Goal: Transaction & Acquisition: Purchase product/service

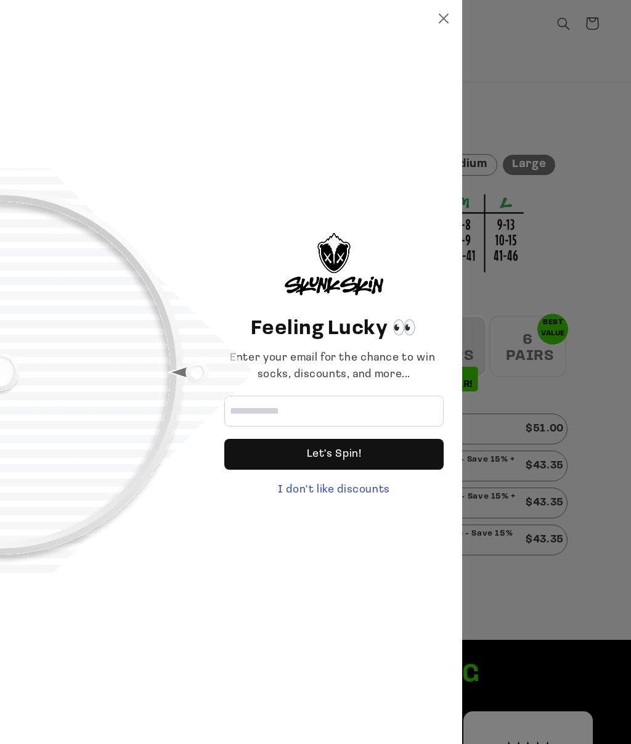
scroll to position [292, 0]
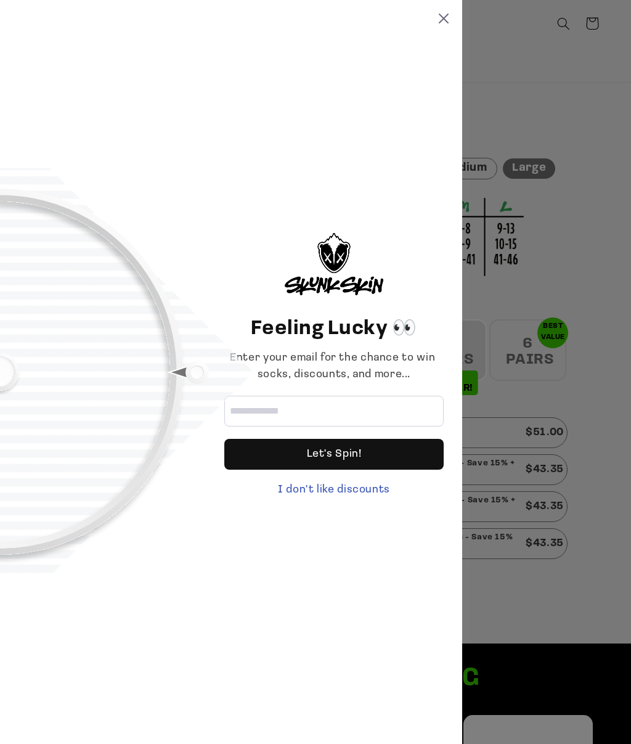
click at [316, 470] on div "Let's Spin!" at bounding box center [334, 454] width 55 height 31
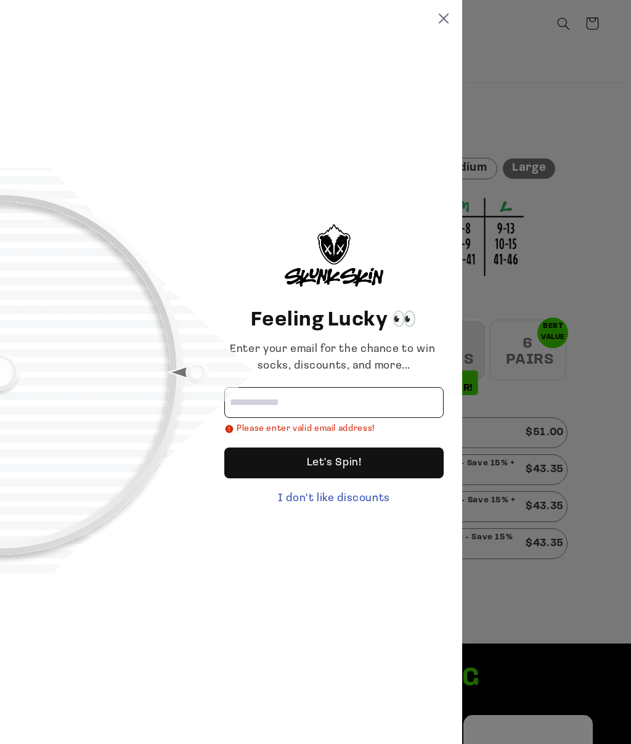
type input "**********"
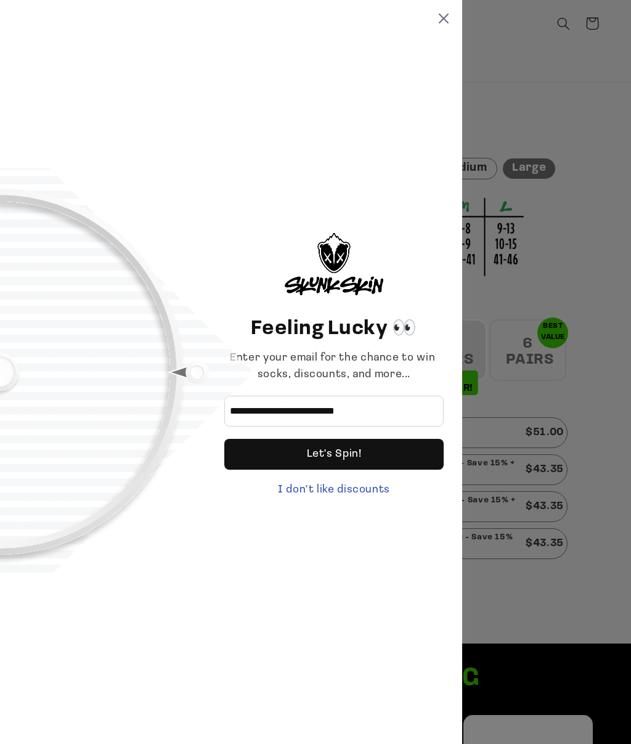
click at [313, 470] on div "Let's Spin!" at bounding box center [334, 454] width 55 height 31
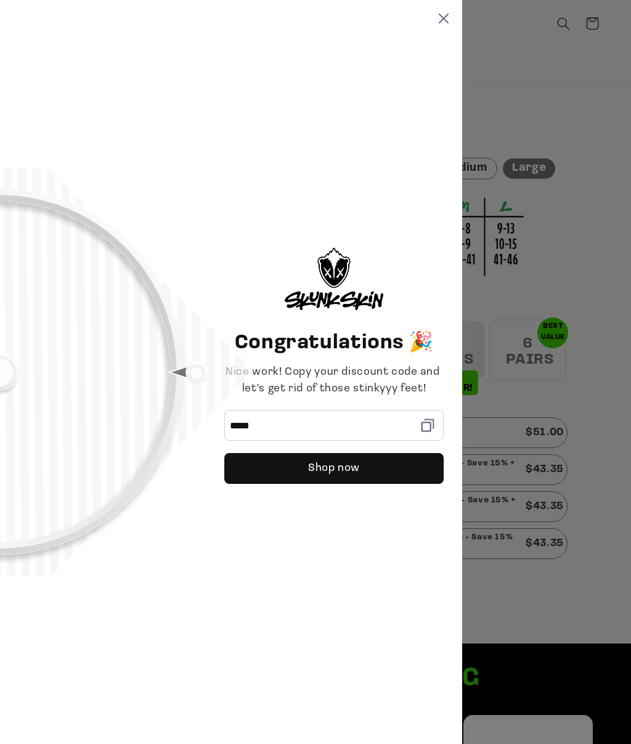
click at [329, 484] on div "Shop now" at bounding box center [334, 468] width 52 height 31
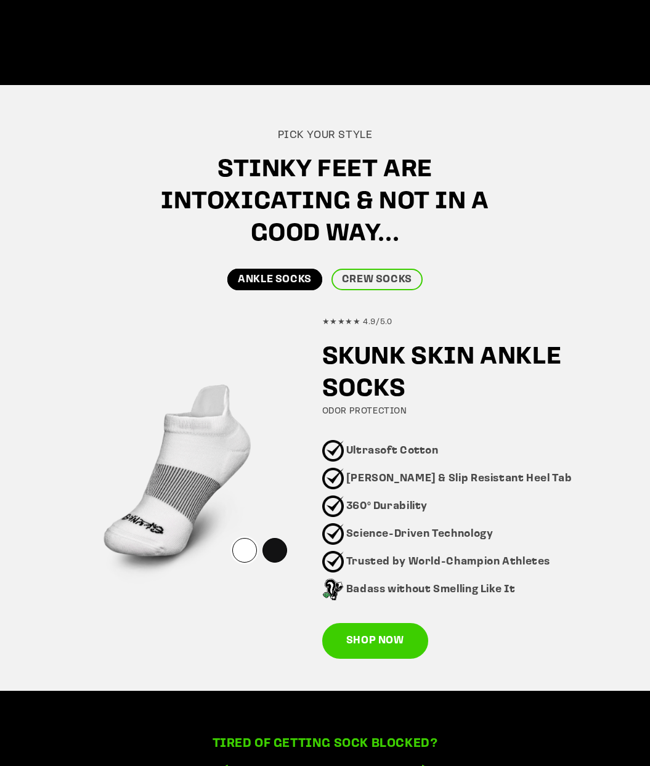
scroll to position [464, 0]
click at [376, 281] on link "CREW SOCKS" at bounding box center [377, 280] width 91 height 22
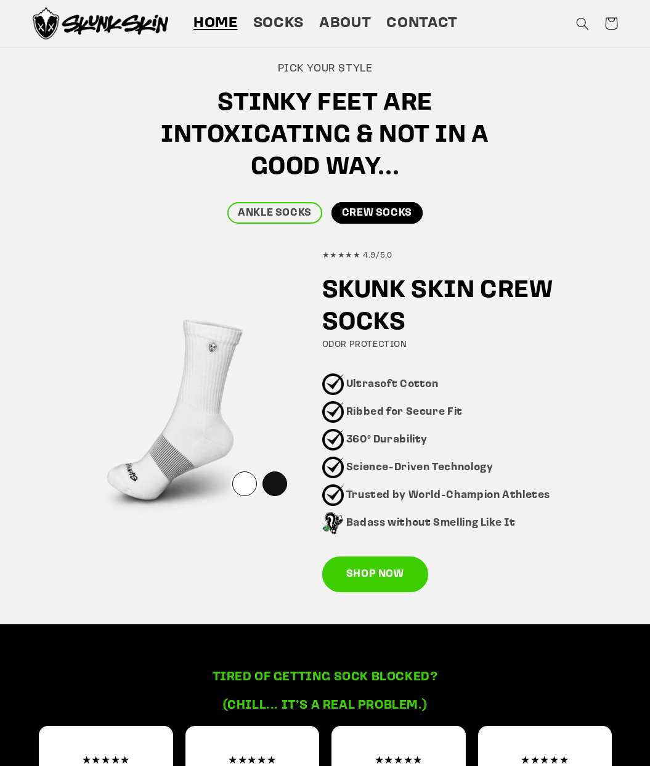
click at [276, 478] on div at bounding box center [275, 484] width 25 height 25
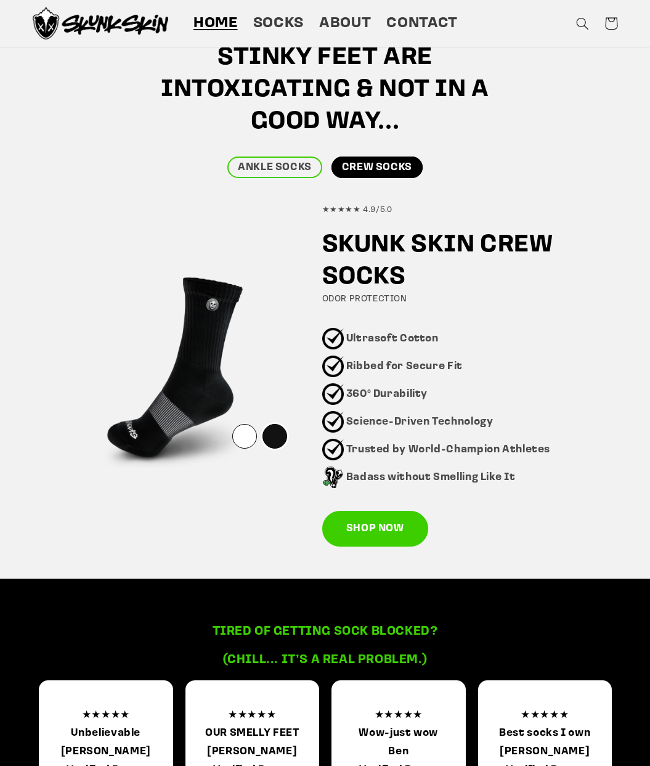
scroll to position [574, 0]
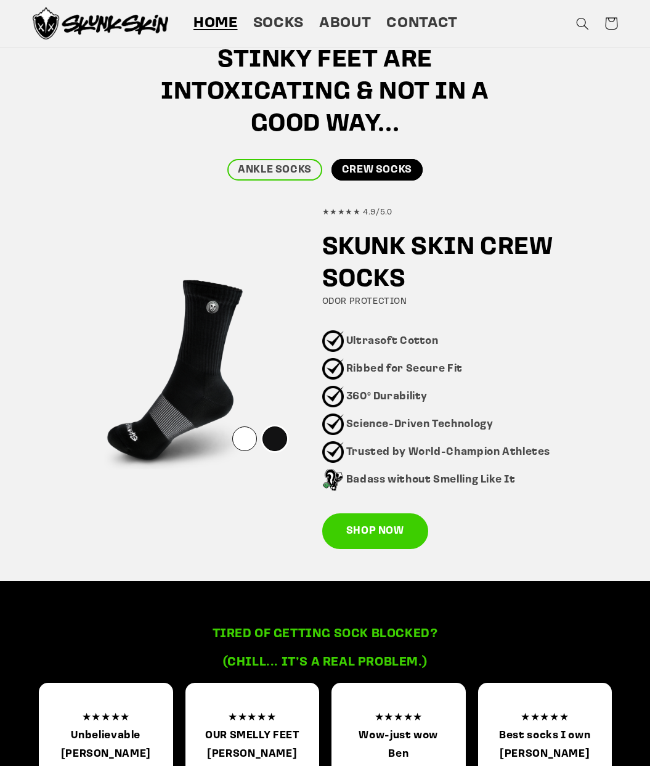
click at [372, 529] on link "SHOP NOW" at bounding box center [375, 532] width 106 height 36
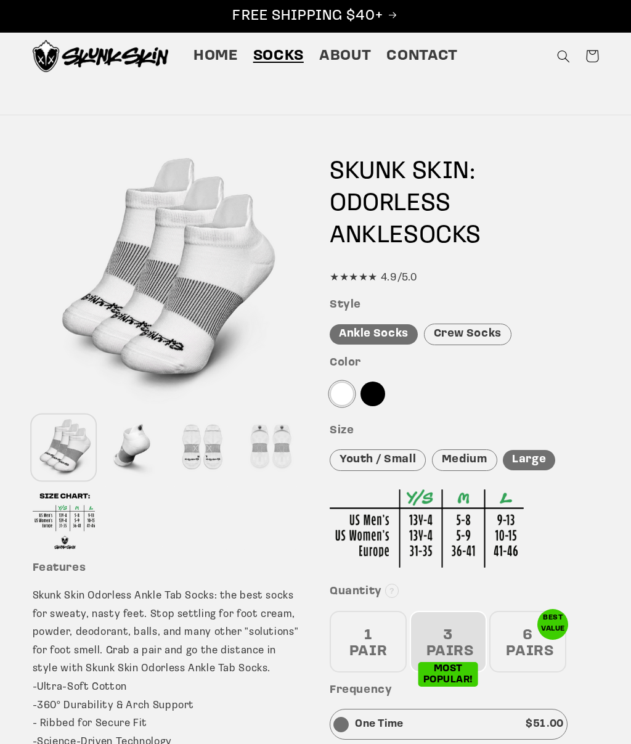
click at [465, 337] on div "Crew Socks" at bounding box center [468, 335] width 88 height 22
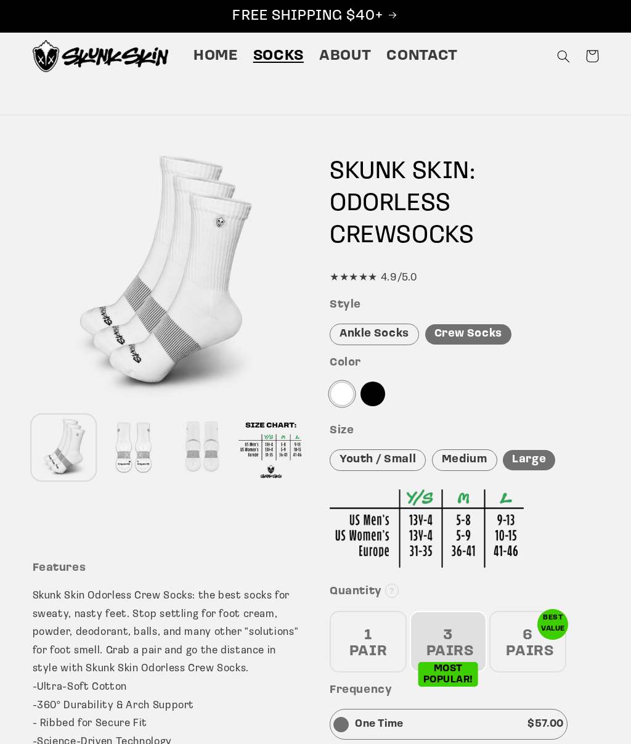
click at [379, 398] on div at bounding box center [373, 394] width 25 height 25
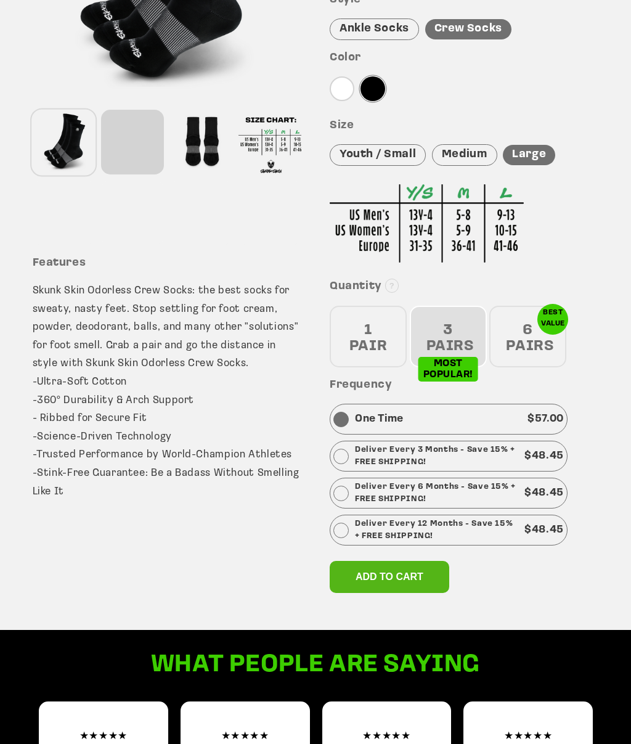
scroll to position [308, 0]
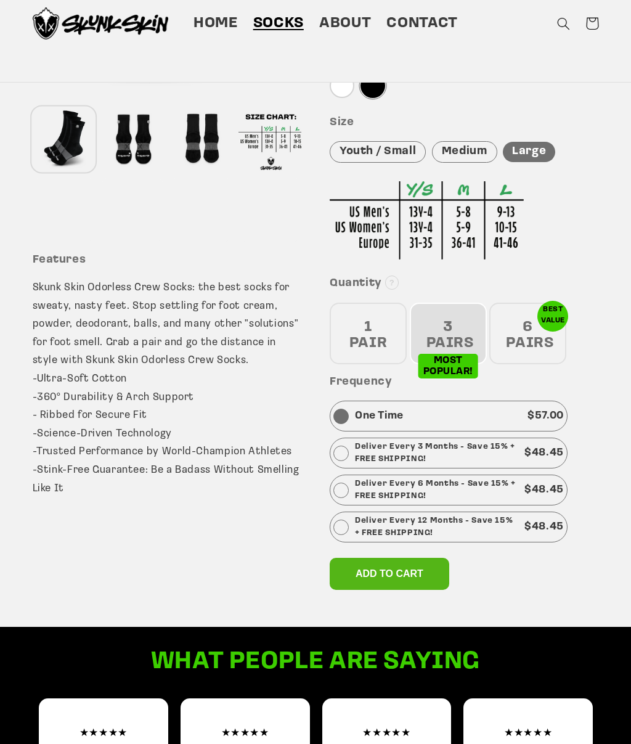
click at [548, 332] on div "6 PAIRS" at bounding box center [528, 334] width 77 height 62
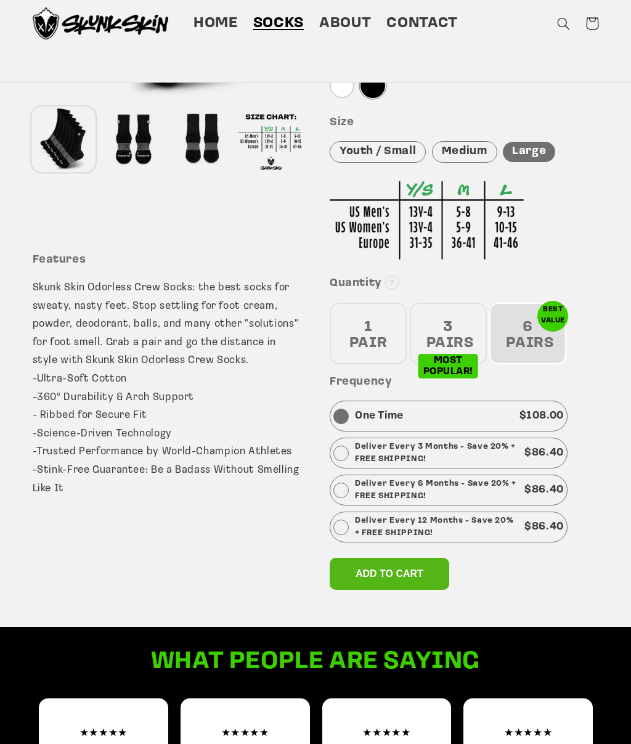
click at [461, 355] on div "3 PAIRS" at bounding box center [448, 334] width 77 height 62
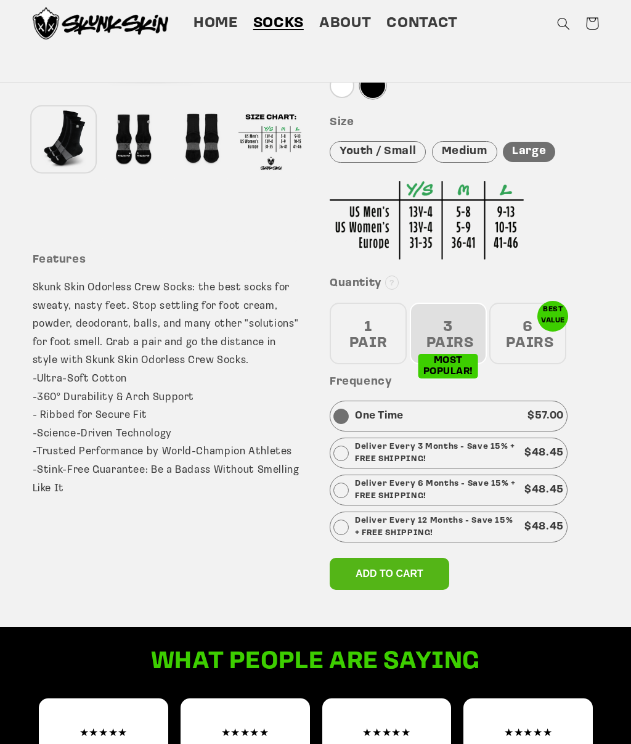
click at [373, 338] on div "1 PAIR" at bounding box center [368, 334] width 77 height 62
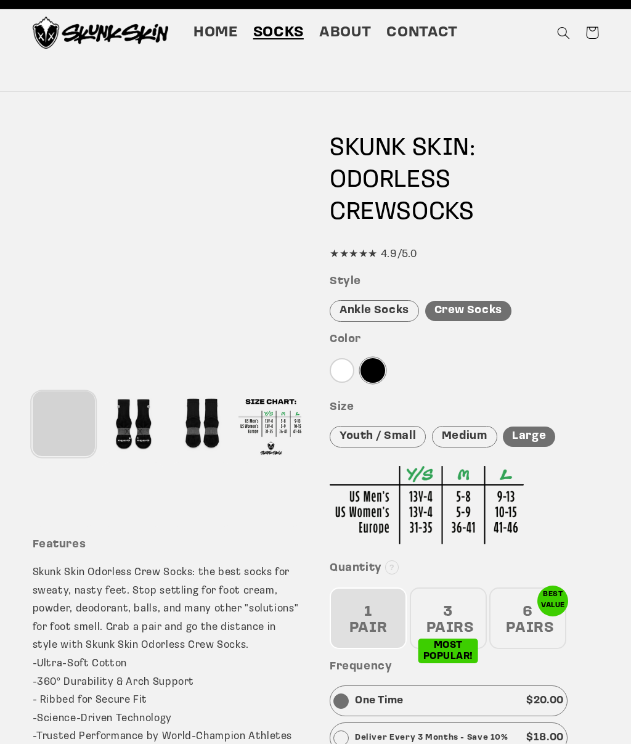
scroll to position [24, 0]
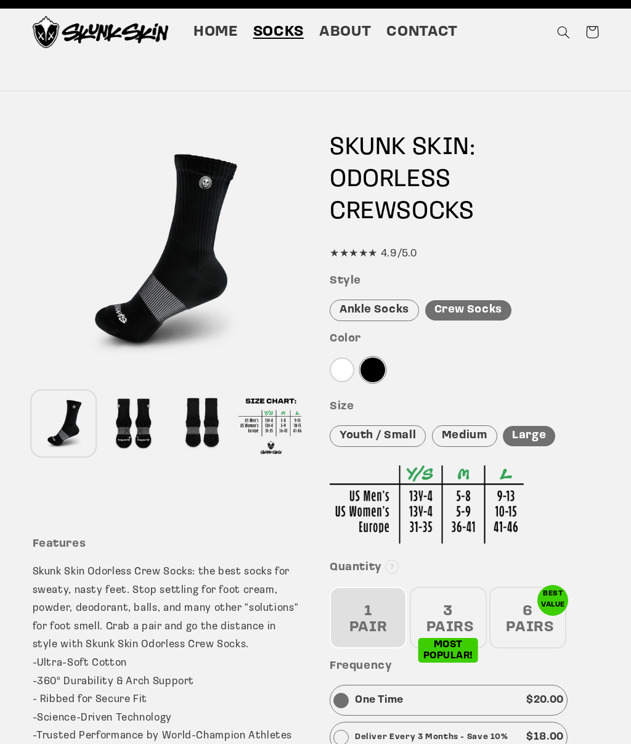
click at [372, 317] on div "Ankle Socks" at bounding box center [374, 311] width 89 height 22
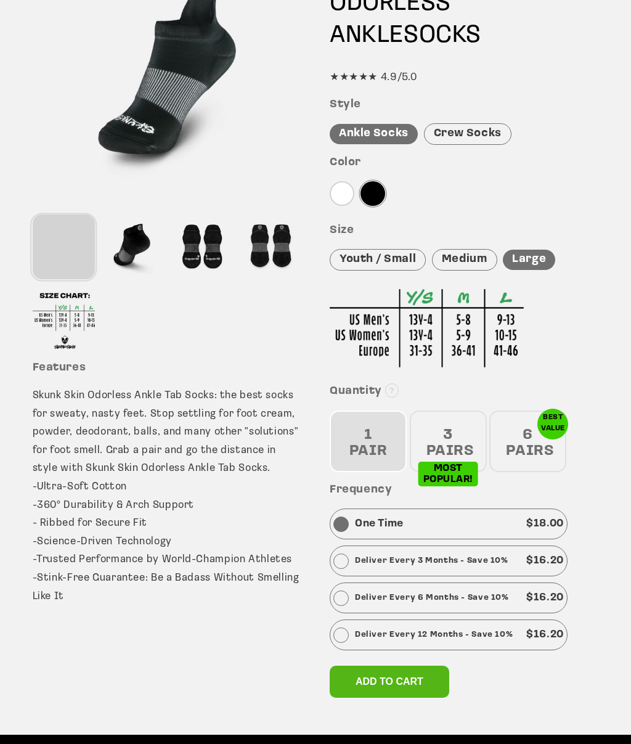
scroll to position [200, 0]
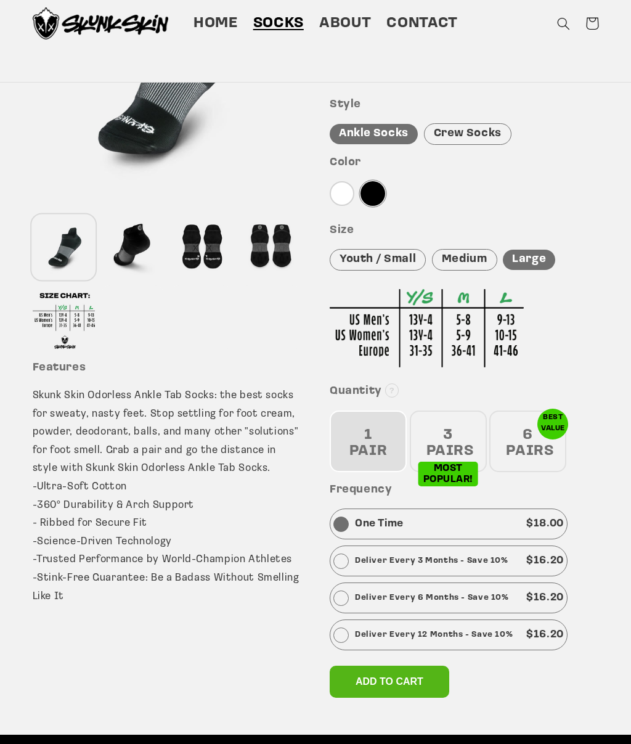
click at [551, 434] on div "6 PAIRS" at bounding box center [528, 442] width 77 height 62
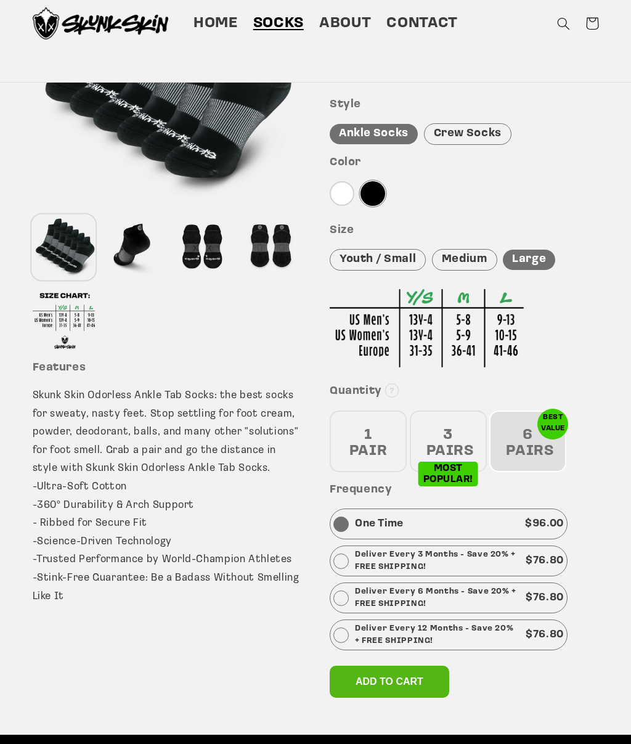
click at [382, 451] on div "1 PAIR" at bounding box center [368, 442] width 77 height 62
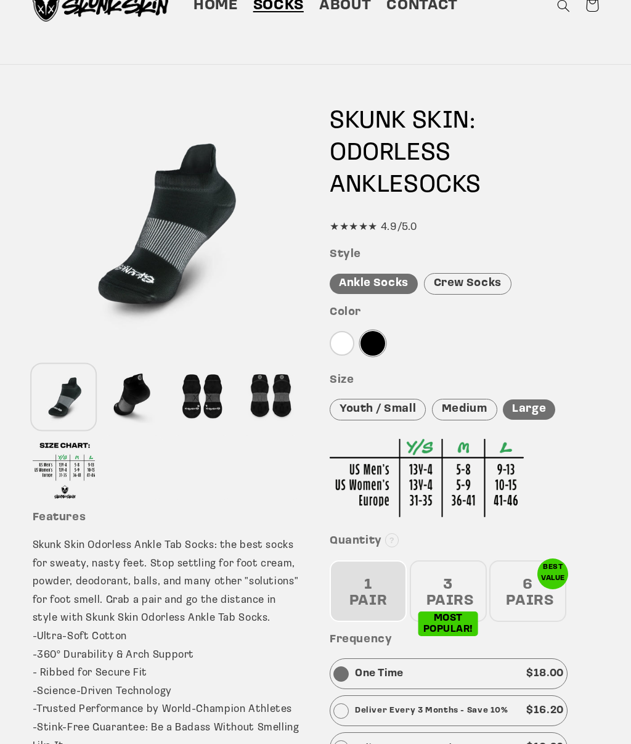
scroll to position [0, 0]
